Goal: Navigation & Orientation: Find specific page/section

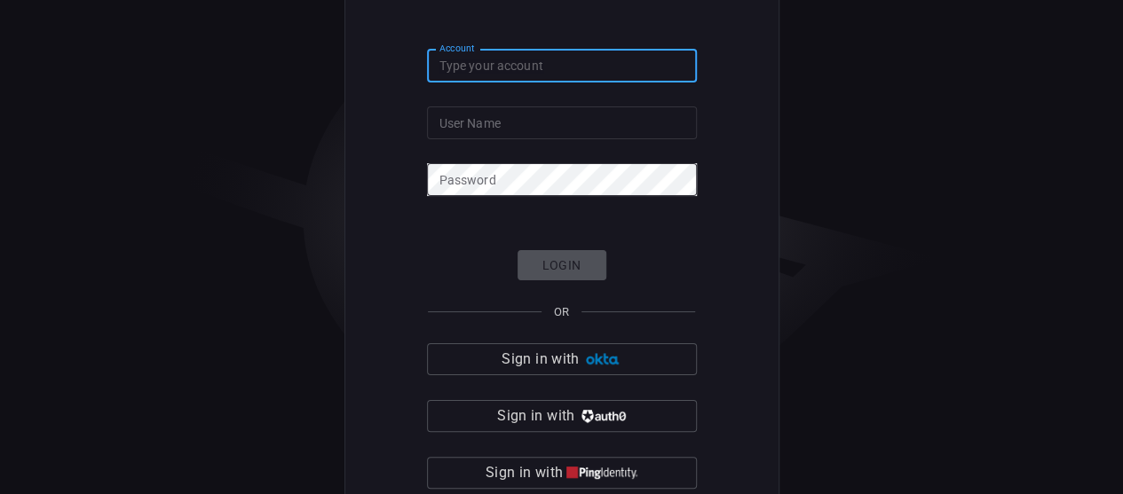
click at [596, 66] on input "Account" at bounding box center [562, 66] width 270 height 33
type input "cybershield360-primary"
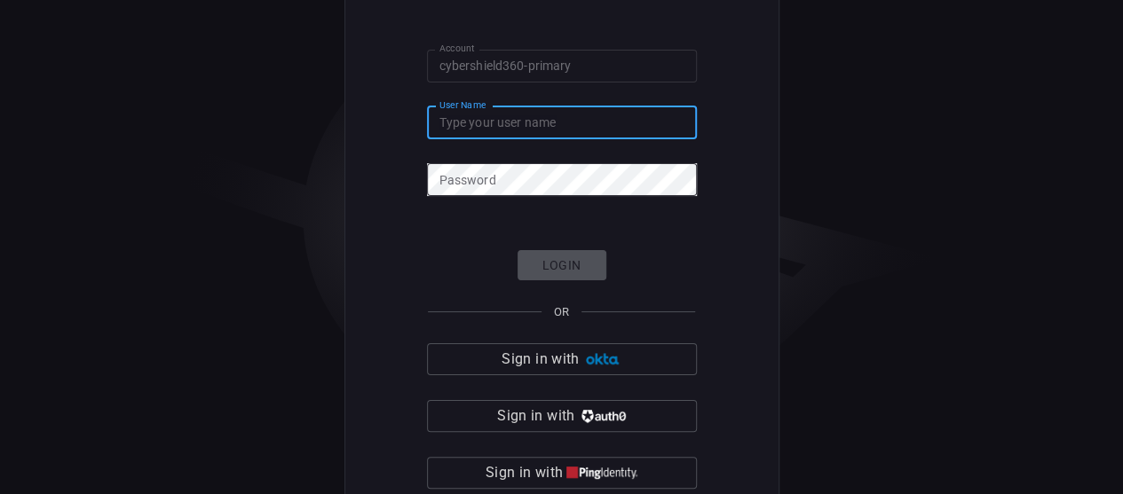
click at [568, 123] on input "User Name" at bounding box center [562, 122] width 270 height 33
type input "eldorga"
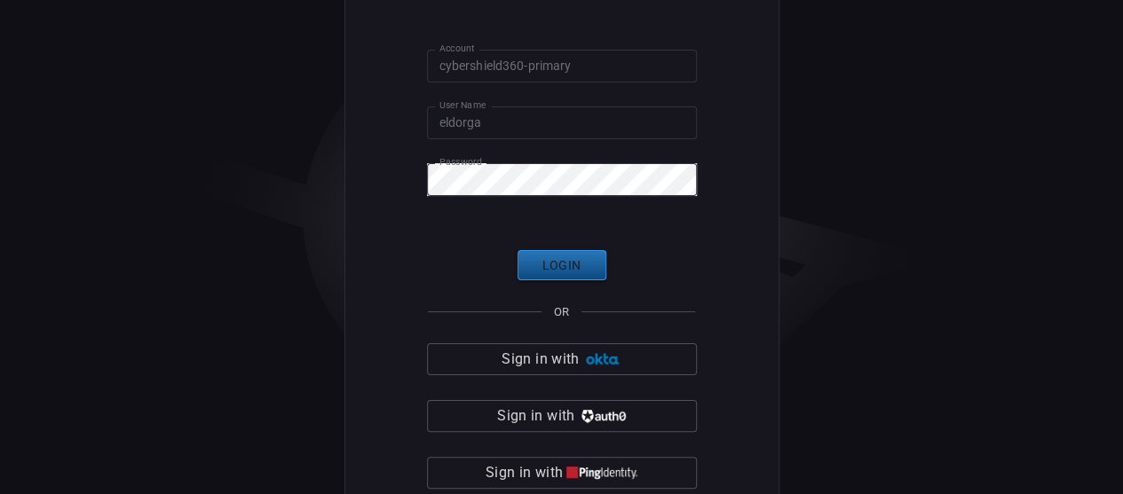
click at [546, 260] on button "Login" at bounding box center [561, 265] width 89 height 31
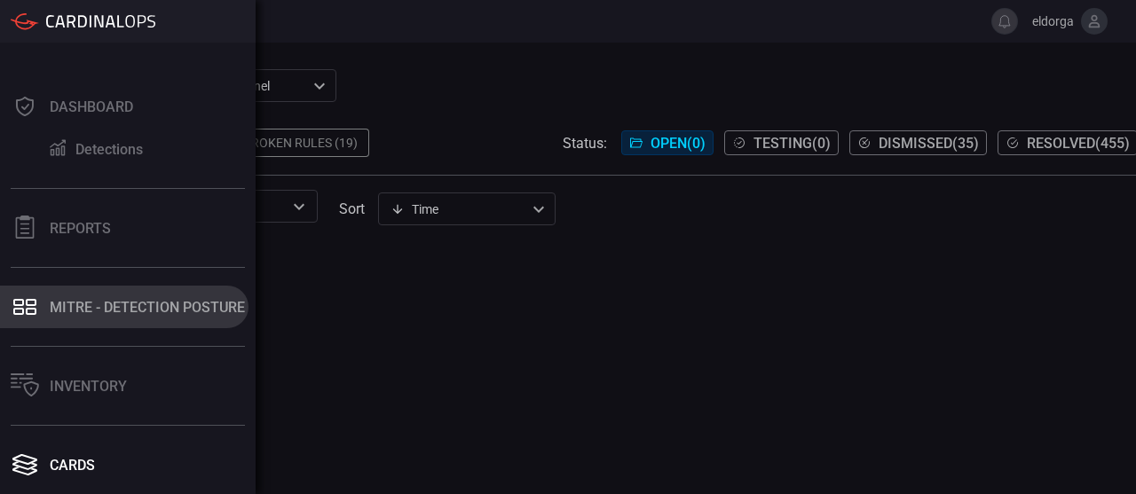
drag, startPoint x: 52, startPoint y: 291, endPoint x: 162, endPoint y: 307, distance: 110.3
click at [162, 307] on button "MITRE - Detection Posture" at bounding box center [124, 307] width 248 height 43
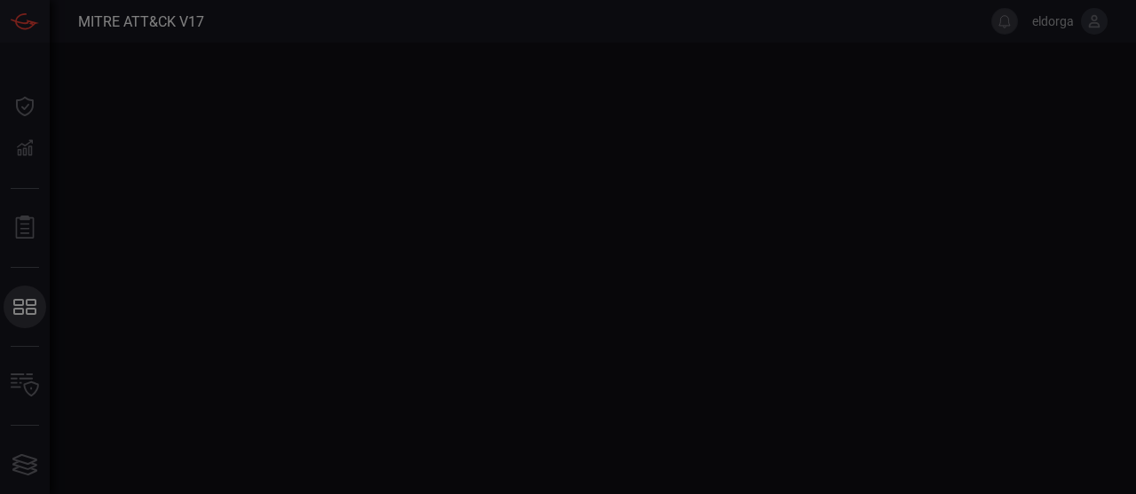
click at [162, 307] on div at bounding box center [568, 247] width 1136 height 494
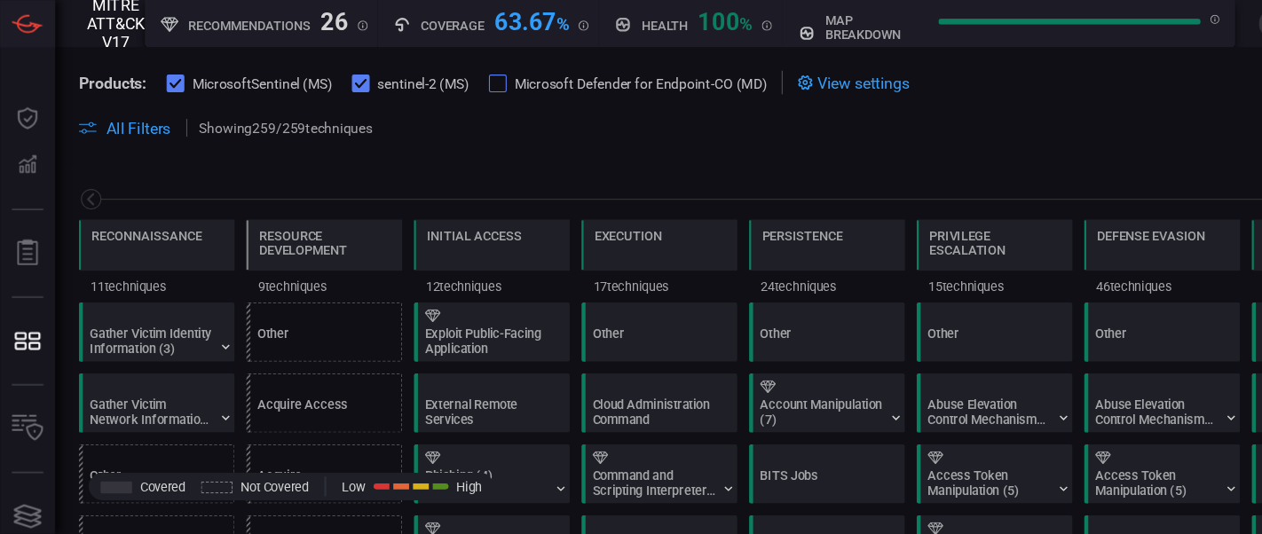
scroll to position [0, 232]
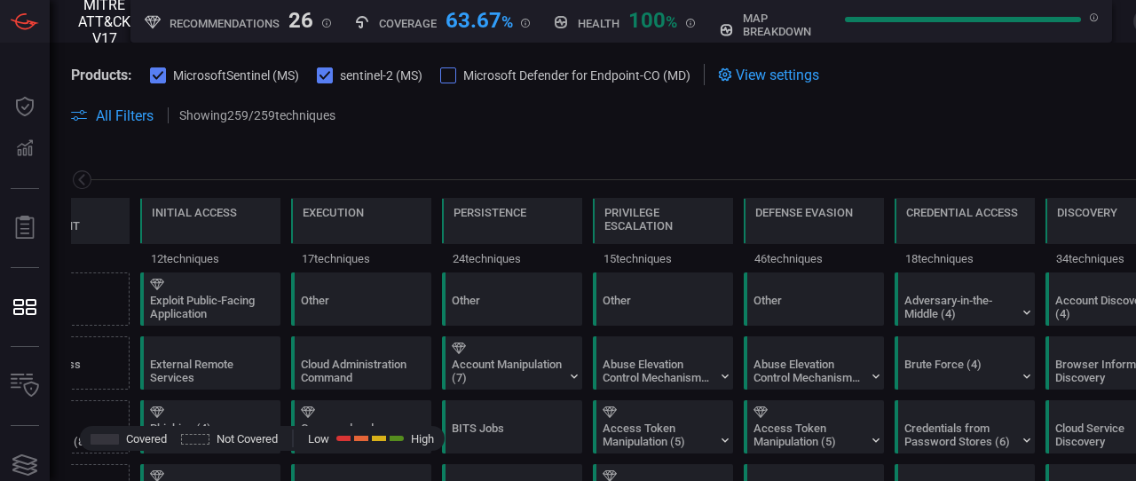
click at [667, 150] on div "Reconnaissance 11 techniques Resource Development 9 techniques Initial Access 1…" at bounding box center [664, 209] width 1228 height 125
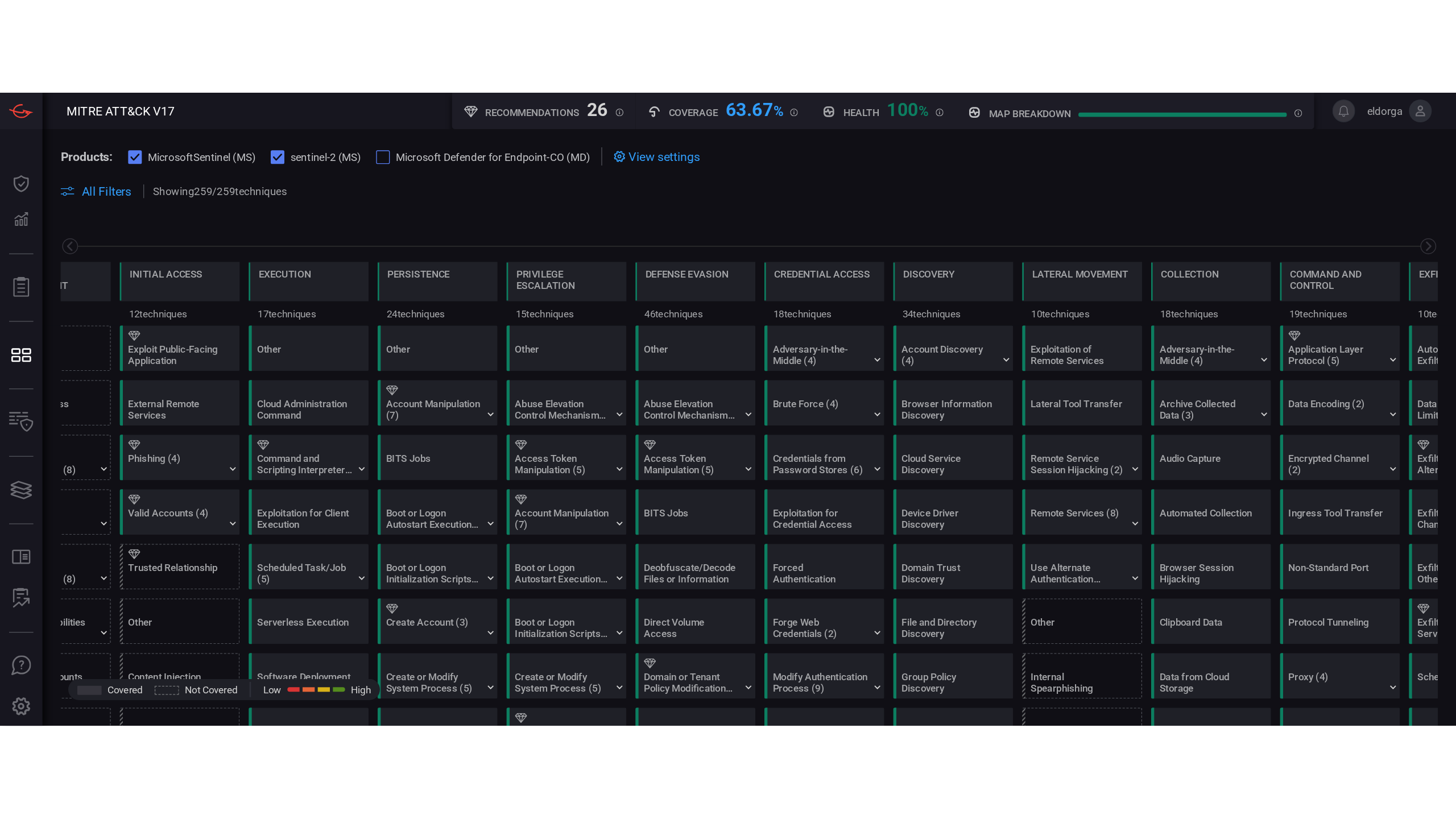
scroll to position [0, 0]
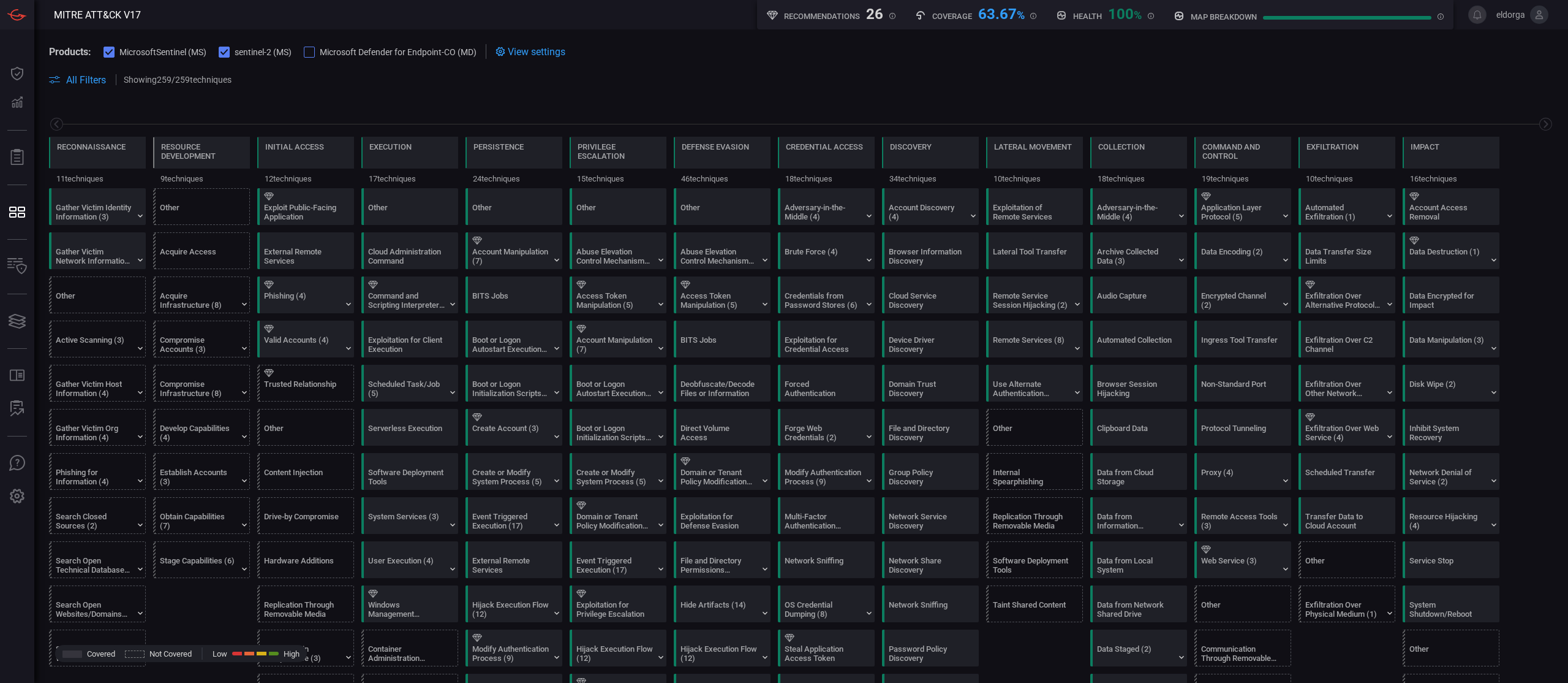
drag, startPoint x: 611, startPoint y: 9, endPoint x: 1035, endPoint y: 84, distance: 430.6
click at [783, 84] on span at bounding box center [897, 79] width 1312 height 15
click at [783, 59] on span at bounding box center [801, 66] width 1504 height 14
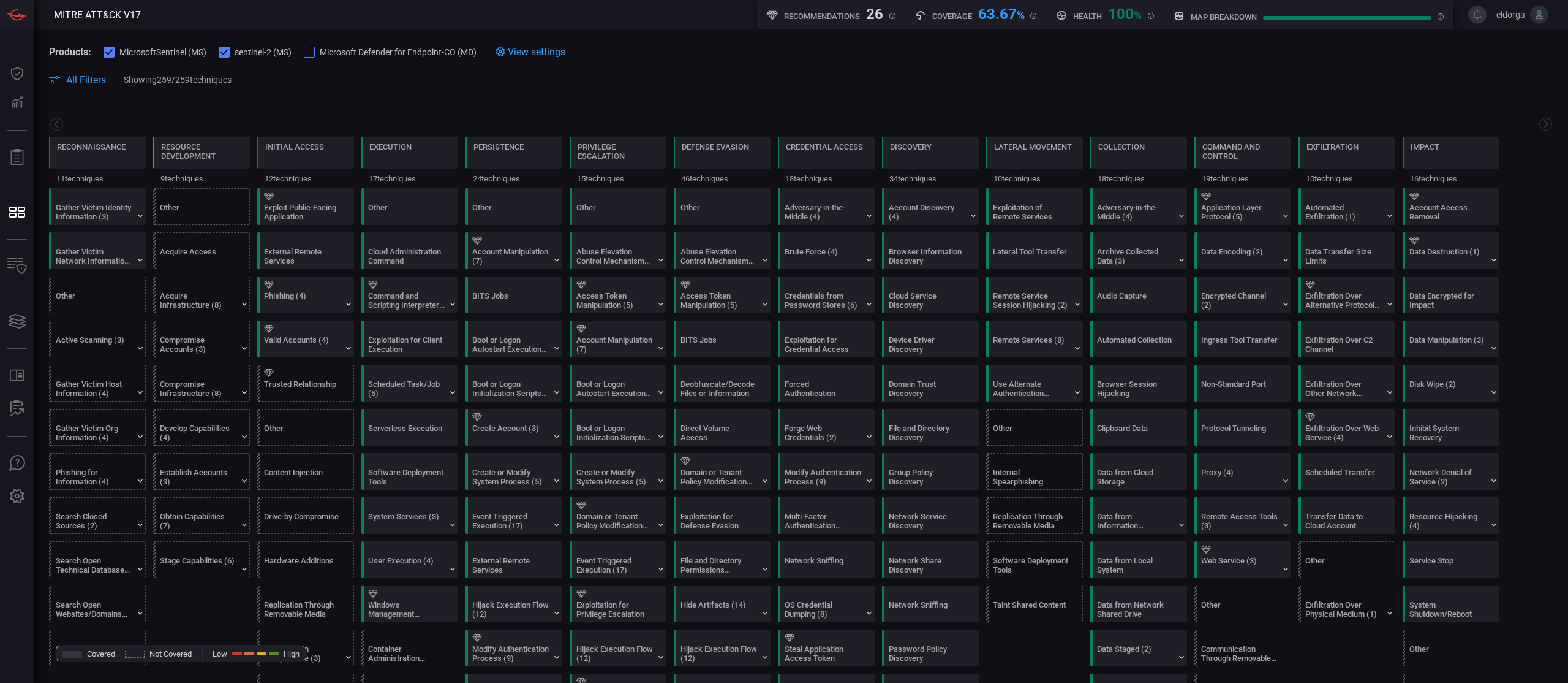
click at [783, 59] on span at bounding box center [801, 66] width 1504 height 14
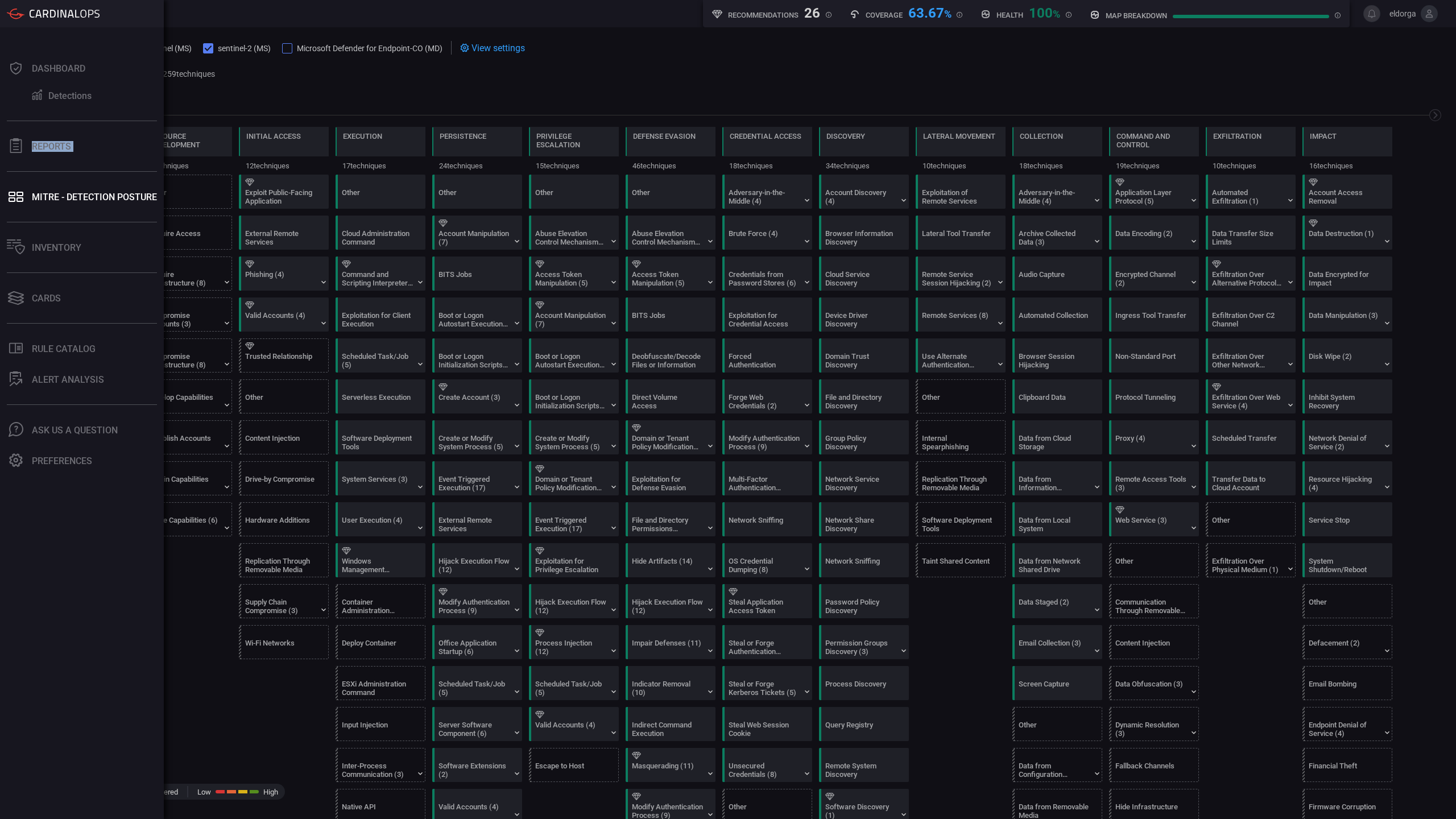
drag, startPoint x: 6, startPoint y: 126, endPoint x: 0, endPoint y: 167, distance: 41.4
click at [0, 167] on div "Dashboard Detections Reports MITRE - Detection Posture Inventory Cards .st0_rul…" at bounding box center [82, 423] width 164 height 791
drag, startPoint x: 8, startPoint y: 113, endPoint x: 22, endPoint y: 203, distance: 91.1
click at [22, 203] on div "Dashboard Detections Reports MITRE - Detection Posture Inventory Cards .st0_rul…" at bounding box center [82, 423] width 164 height 791
